Goal: Transaction & Acquisition: Purchase product/service

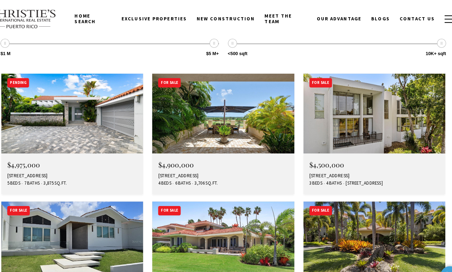
scroll to position [2520, 0]
click at [222, 189] on img at bounding box center [226, 226] width 133 height 75
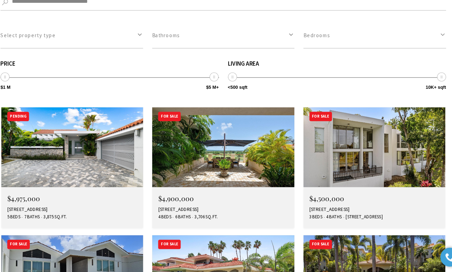
scroll to position [2471, 0]
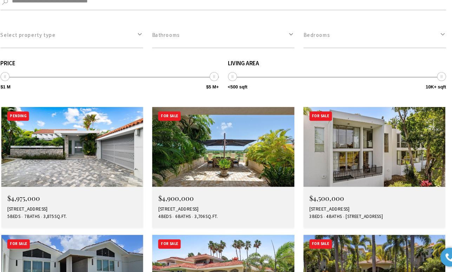
click at [386, 238] on img at bounding box center [367, 275] width 133 height 75
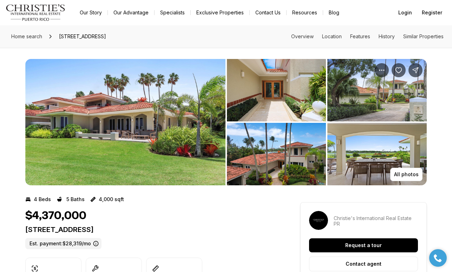
click at [250, 105] on img "View image gallery" at bounding box center [276, 90] width 99 height 63
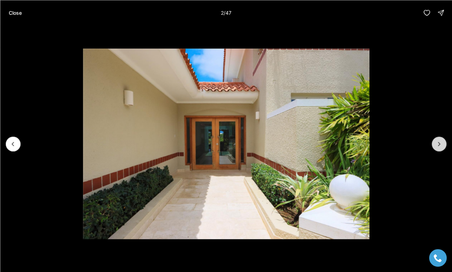
click at [441, 145] on icon "Next slide" at bounding box center [439, 144] width 7 height 7
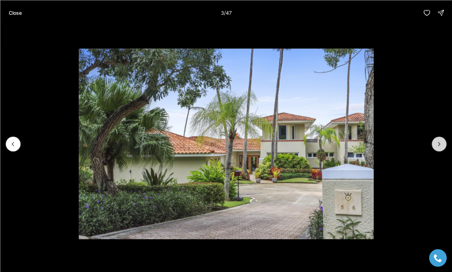
click at [441, 145] on icon "Next slide" at bounding box center [439, 144] width 7 height 7
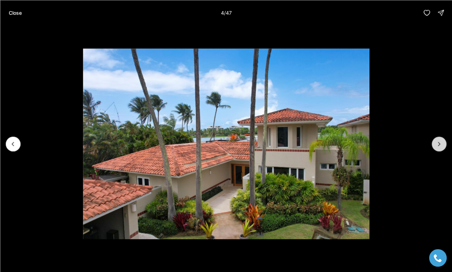
click at [441, 145] on icon "Next slide" at bounding box center [439, 144] width 7 height 7
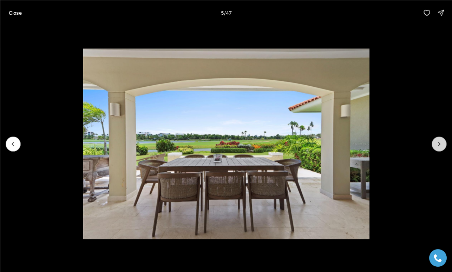
click at [441, 145] on icon "Next slide" at bounding box center [439, 144] width 7 height 7
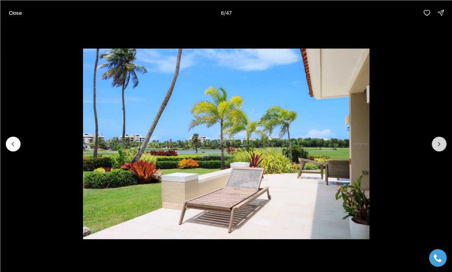
click at [441, 145] on icon "Next slide" at bounding box center [439, 144] width 7 height 7
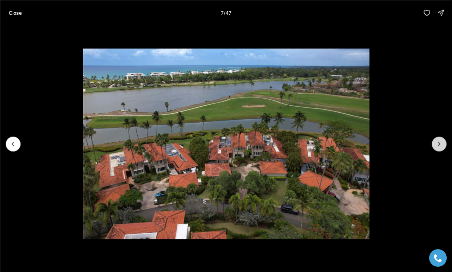
click at [441, 145] on icon "Next slide" at bounding box center [439, 144] width 7 height 7
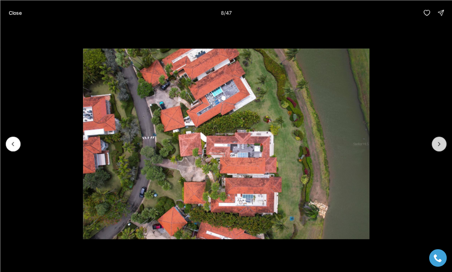
click at [441, 145] on icon "Next slide" at bounding box center [439, 144] width 7 height 7
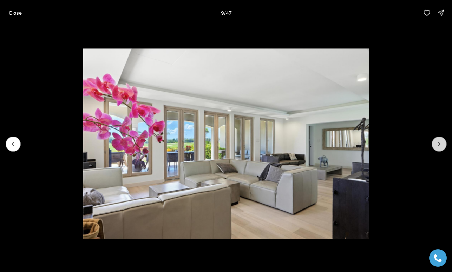
click at [441, 145] on icon "Next slide" at bounding box center [439, 144] width 7 height 7
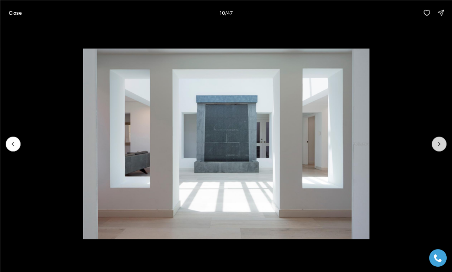
click at [441, 145] on icon "Next slide" at bounding box center [439, 144] width 7 height 7
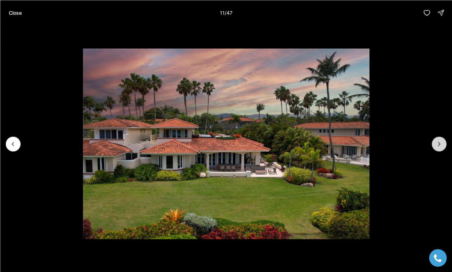
click at [441, 145] on icon "Next slide" at bounding box center [439, 144] width 7 height 7
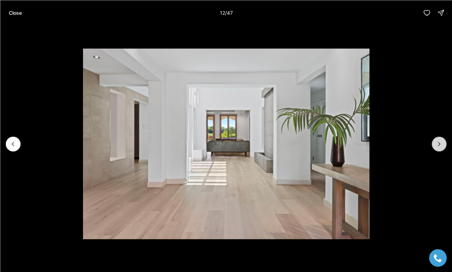
click at [441, 145] on icon "Next slide" at bounding box center [439, 144] width 7 height 7
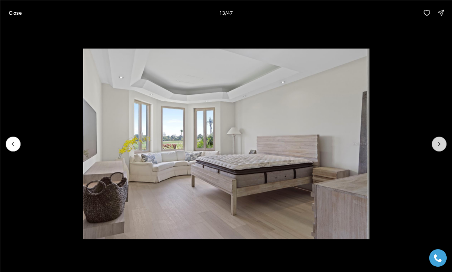
click at [441, 145] on icon "Next slide" at bounding box center [439, 144] width 7 height 7
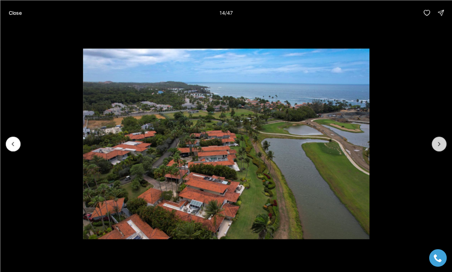
click at [441, 145] on icon "Next slide" at bounding box center [439, 144] width 7 height 7
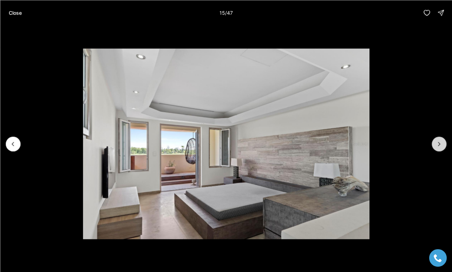
click at [441, 145] on icon "Next slide" at bounding box center [439, 144] width 7 height 7
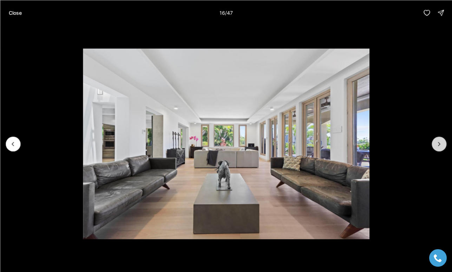
click at [441, 145] on icon "Next slide" at bounding box center [439, 144] width 7 height 7
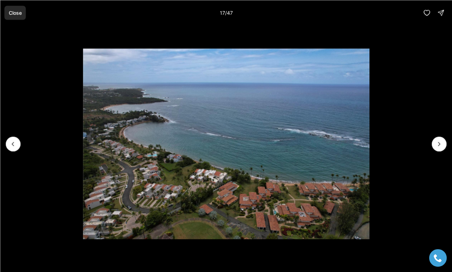
click at [17, 12] on p "Close" at bounding box center [14, 13] width 13 height 6
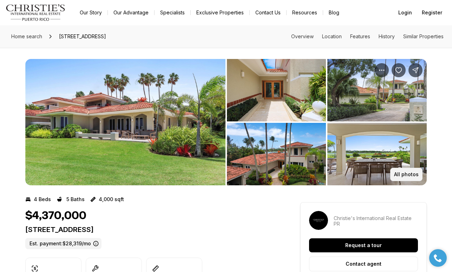
click at [409, 178] on p "All photos" at bounding box center [406, 175] width 25 height 6
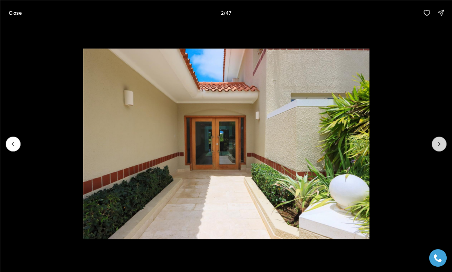
click at [442, 142] on icon "Next slide" at bounding box center [439, 144] width 7 height 7
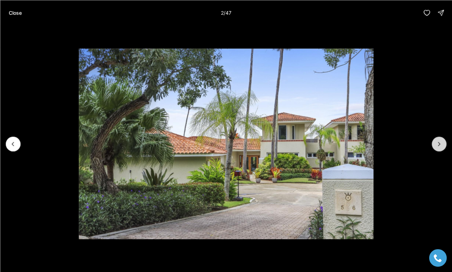
click at [442, 142] on icon "Next slide" at bounding box center [439, 144] width 7 height 7
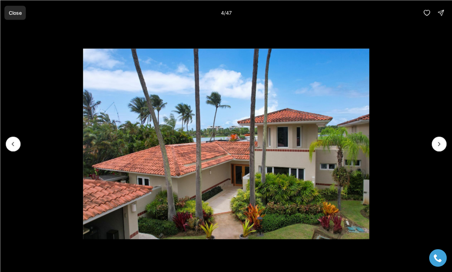
click at [17, 11] on p "Close" at bounding box center [14, 13] width 13 height 6
